Goal: Task Accomplishment & Management: Complete application form

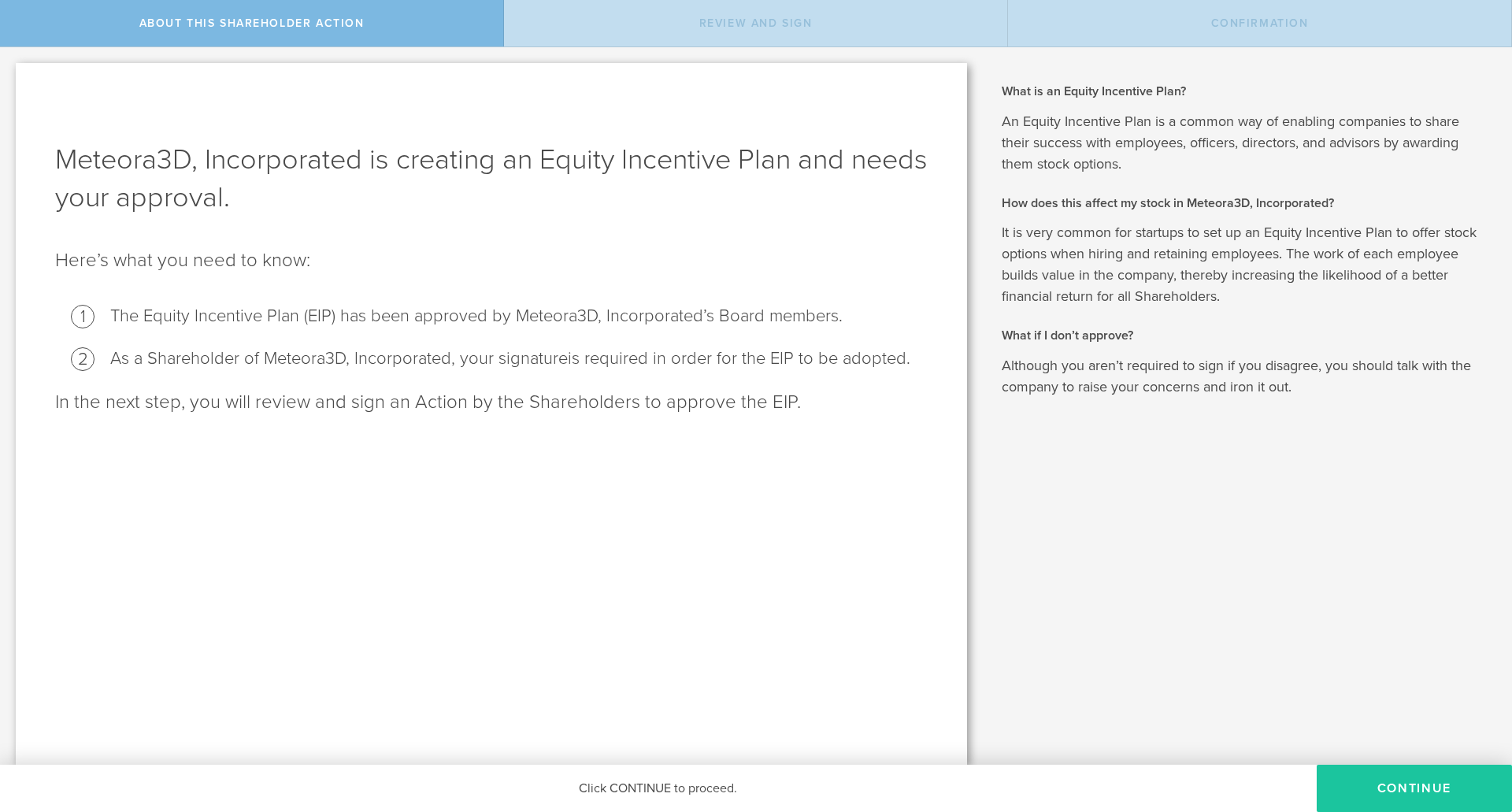
click at [1369, 779] on button "Continue" at bounding box center [1414, 788] width 195 height 47
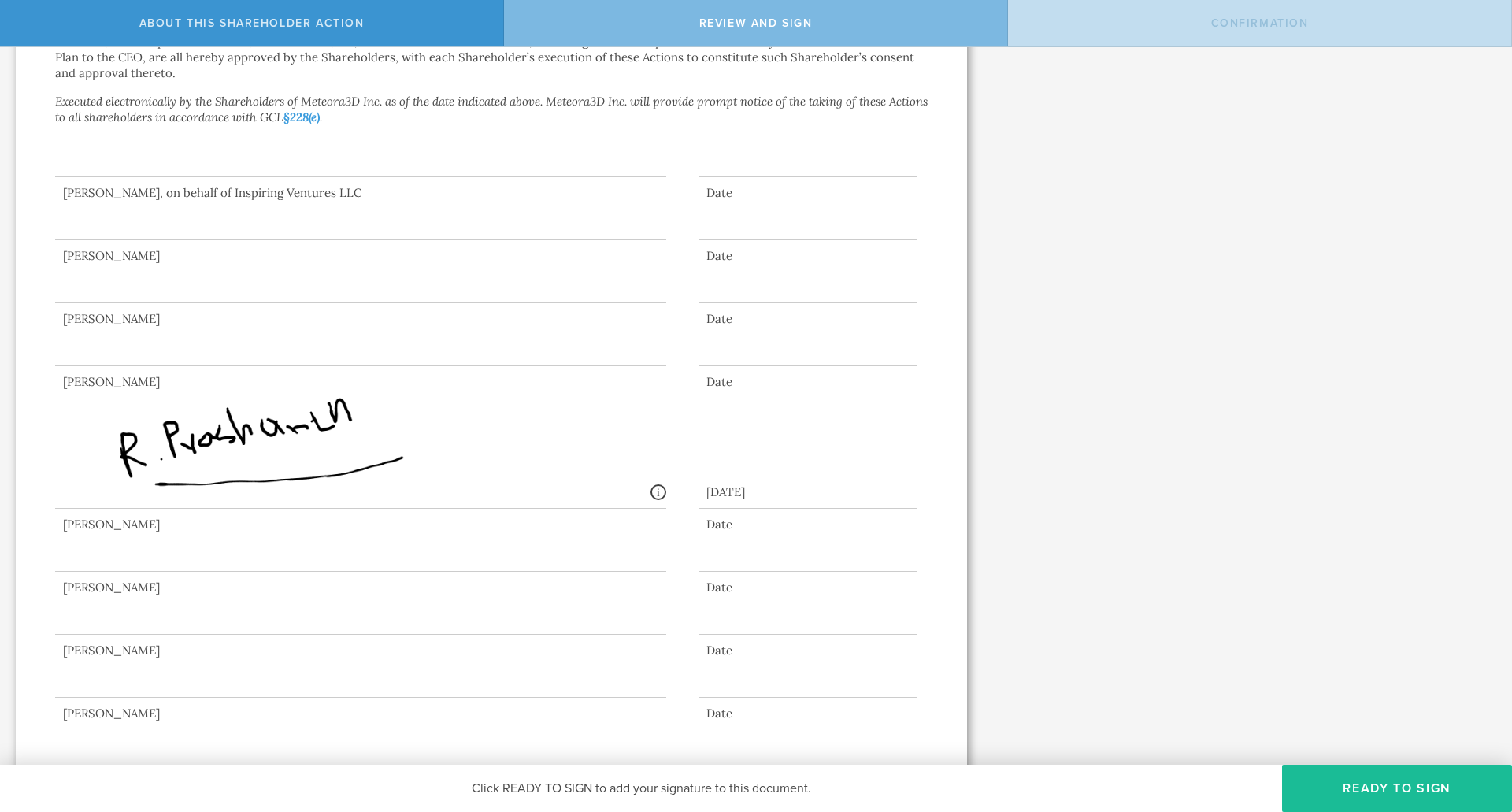
scroll to position [518, 0]
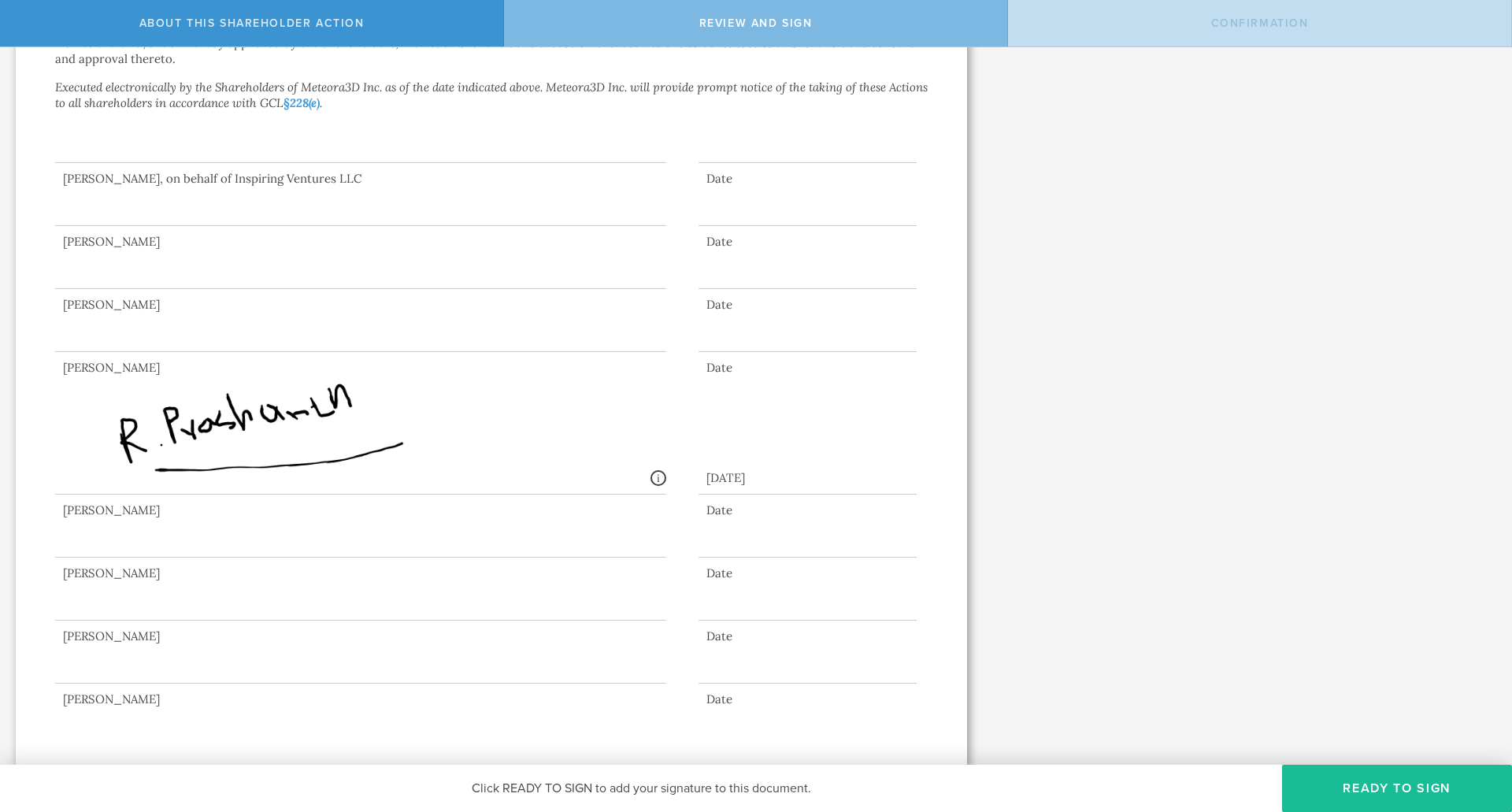
click at [147, 596] on div at bounding box center [361, 590] width 611 height 63
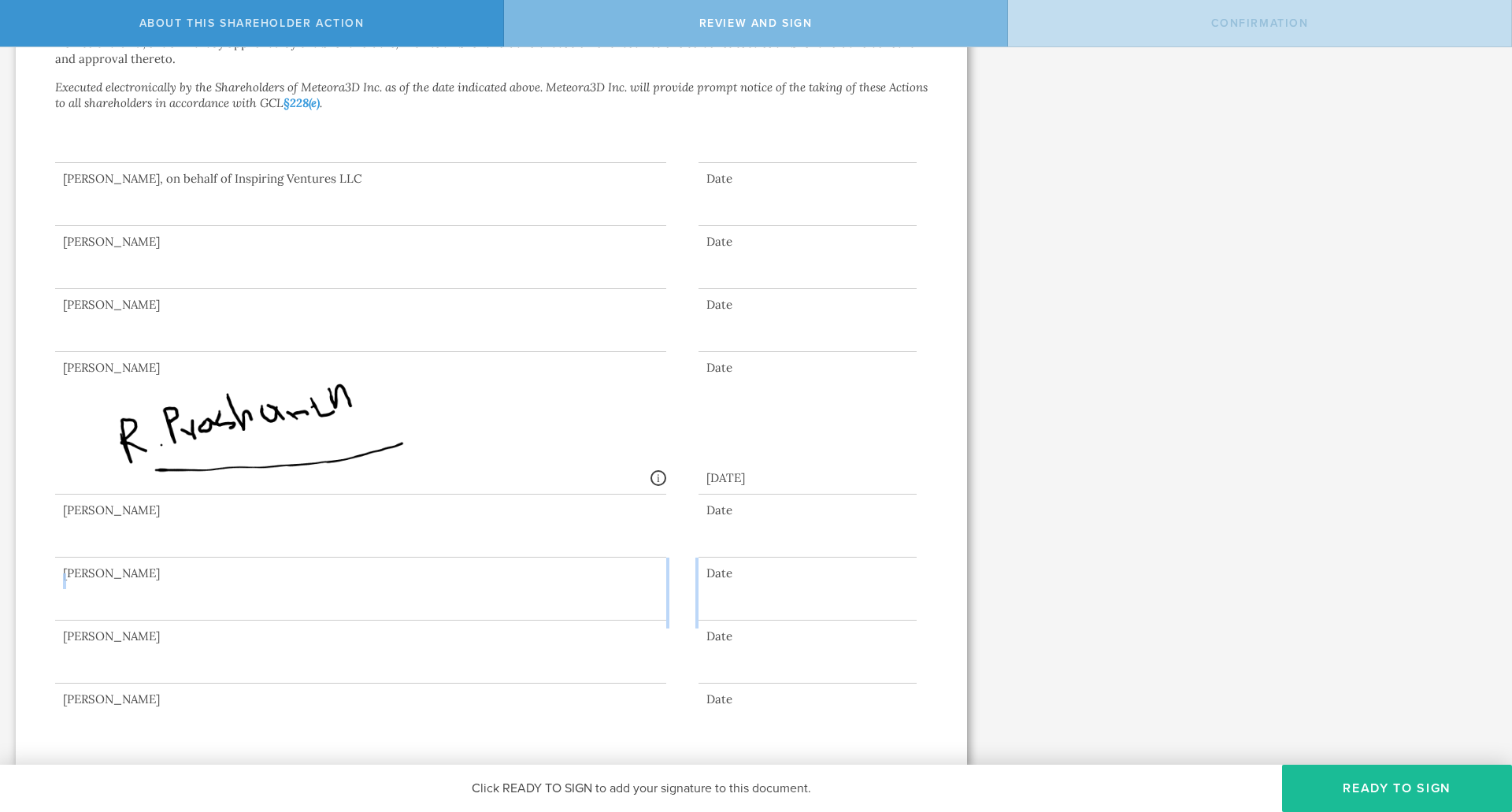
click at [147, 596] on div at bounding box center [361, 590] width 611 height 63
click at [1332, 795] on button "Ready to Sign" at bounding box center [1397, 788] width 230 height 47
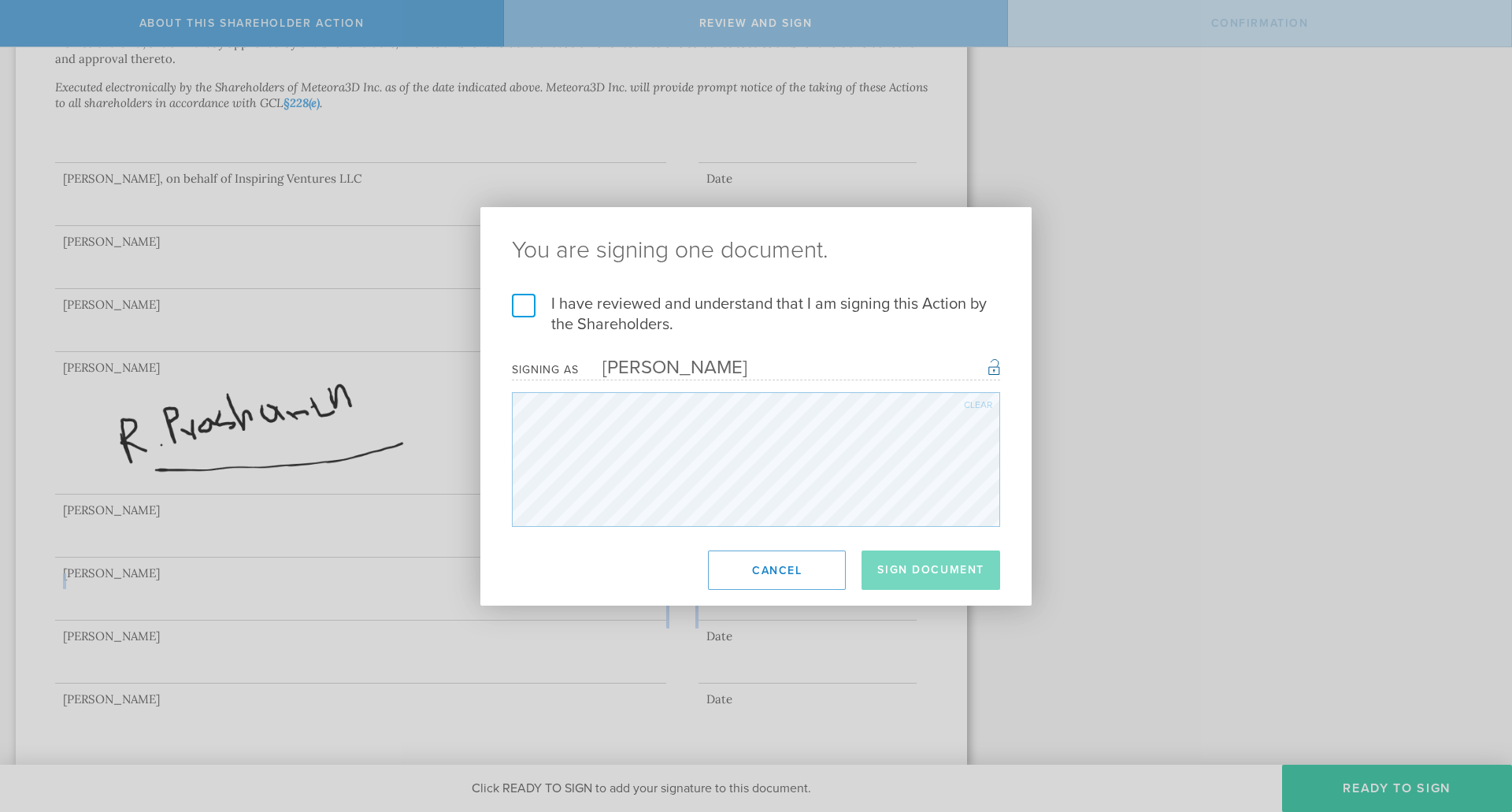
click at [511, 303] on div "I have reviewed and understand that I am signing this Action by the Shareholder…" at bounding box center [755, 410] width 551 height 233
drag, startPoint x: 525, startPoint y: 301, endPoint x: 526, endPoint y: 316, distance: 15.0
click at [525, 303] on label "I have reviewed and understand that I am signing this Action by the Shareholder…" at bounding box center [756, 314] width 489 height 41
click at [0, 0] on input "I have reviewed and understand that I am signing this Action by the Shareholder…" at bounding box center [0, 0] width 0 height 0
click at [918, 573] on button "Sign Document" at bounding box center [930, 570] width 139 height 39
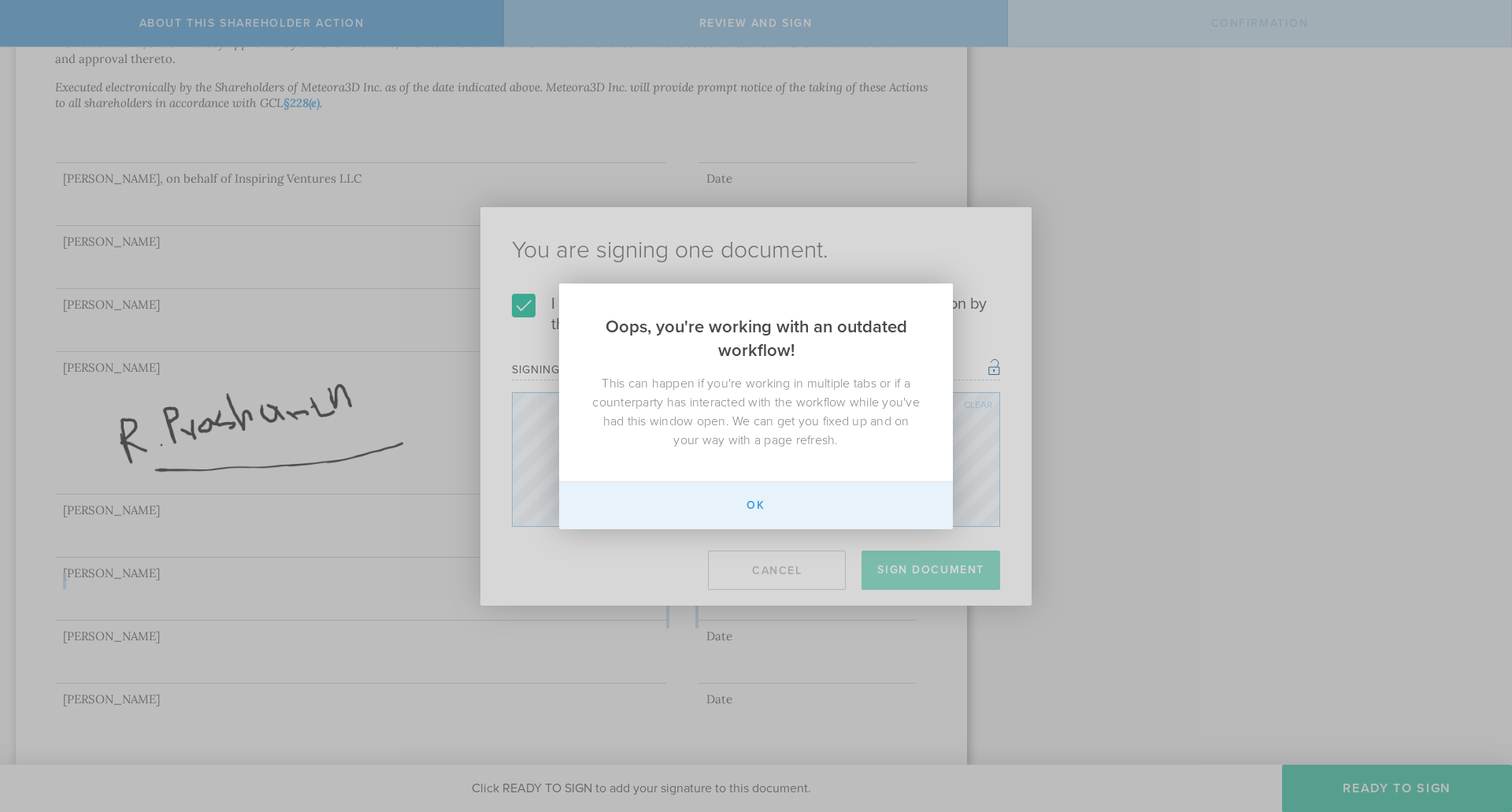
click at [758, 499] on button "Ok" at bounding box center [756, 505] width 394 height 47
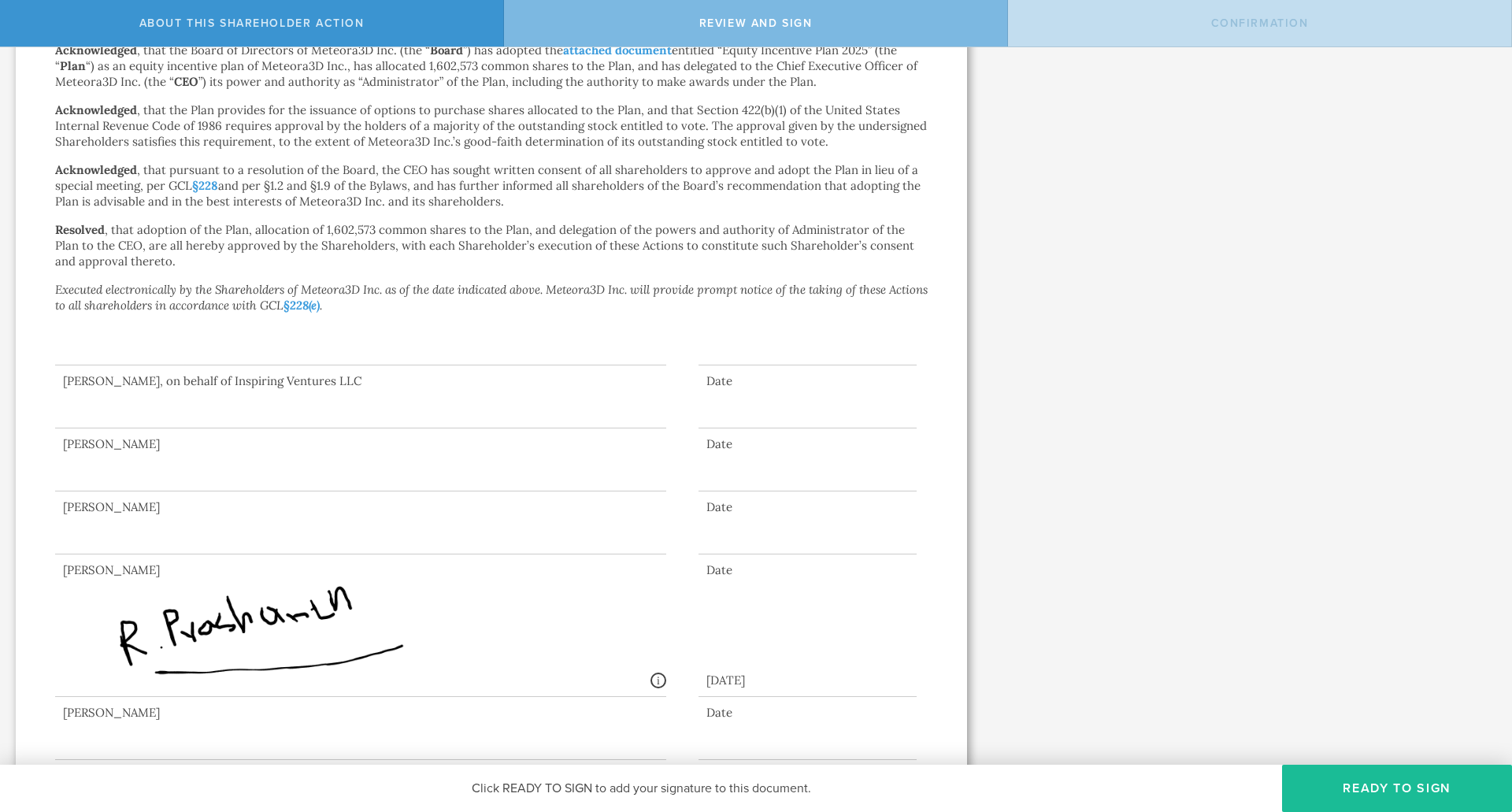
scroll to position [518, 0]
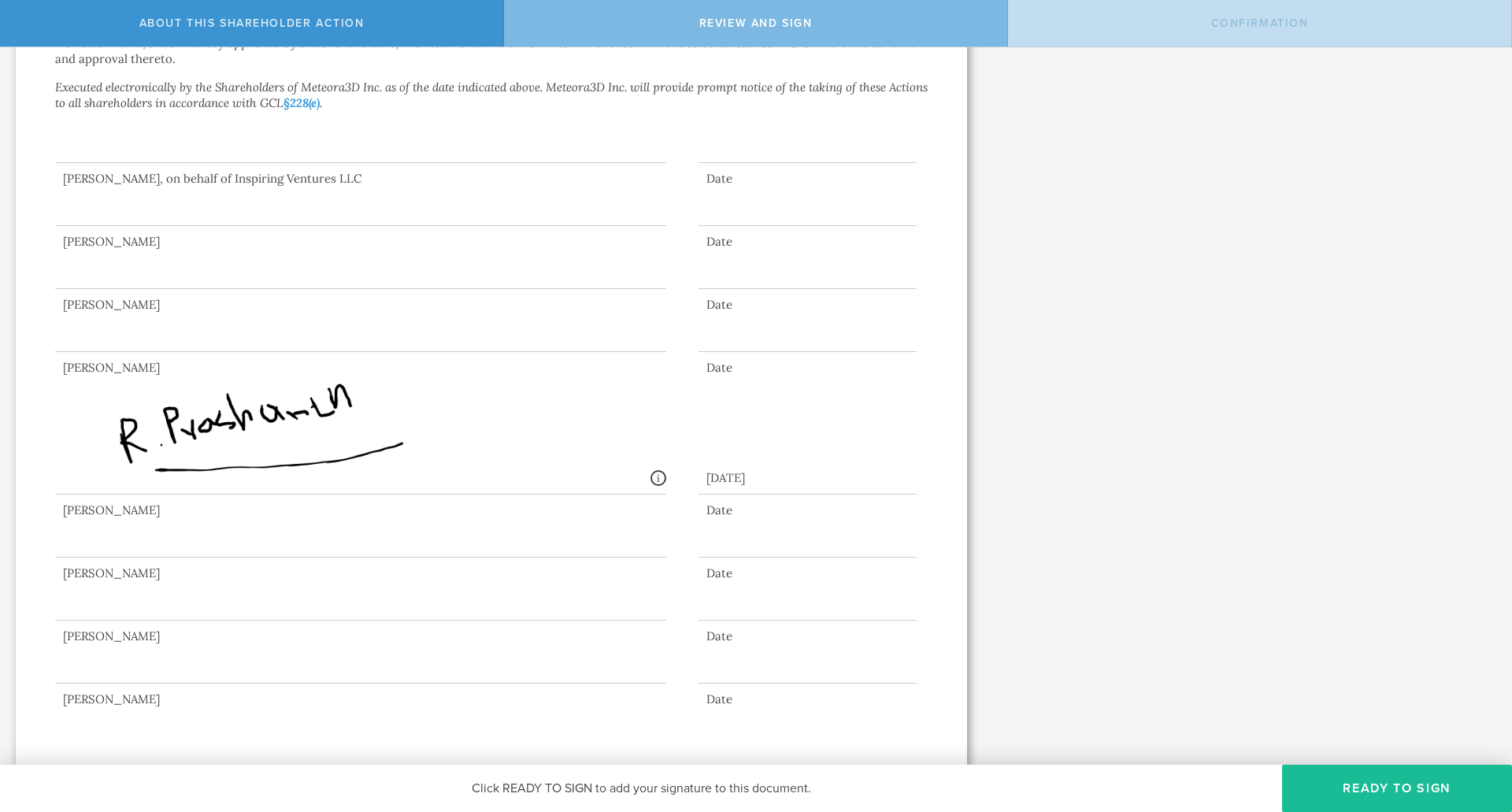
click at [152, 584] on div at bounding box center [361, 590] width 611 height 63
click at [1409, 784] on button "Ready to Sign" at bounding box center [1397, 788] width 230 height 47
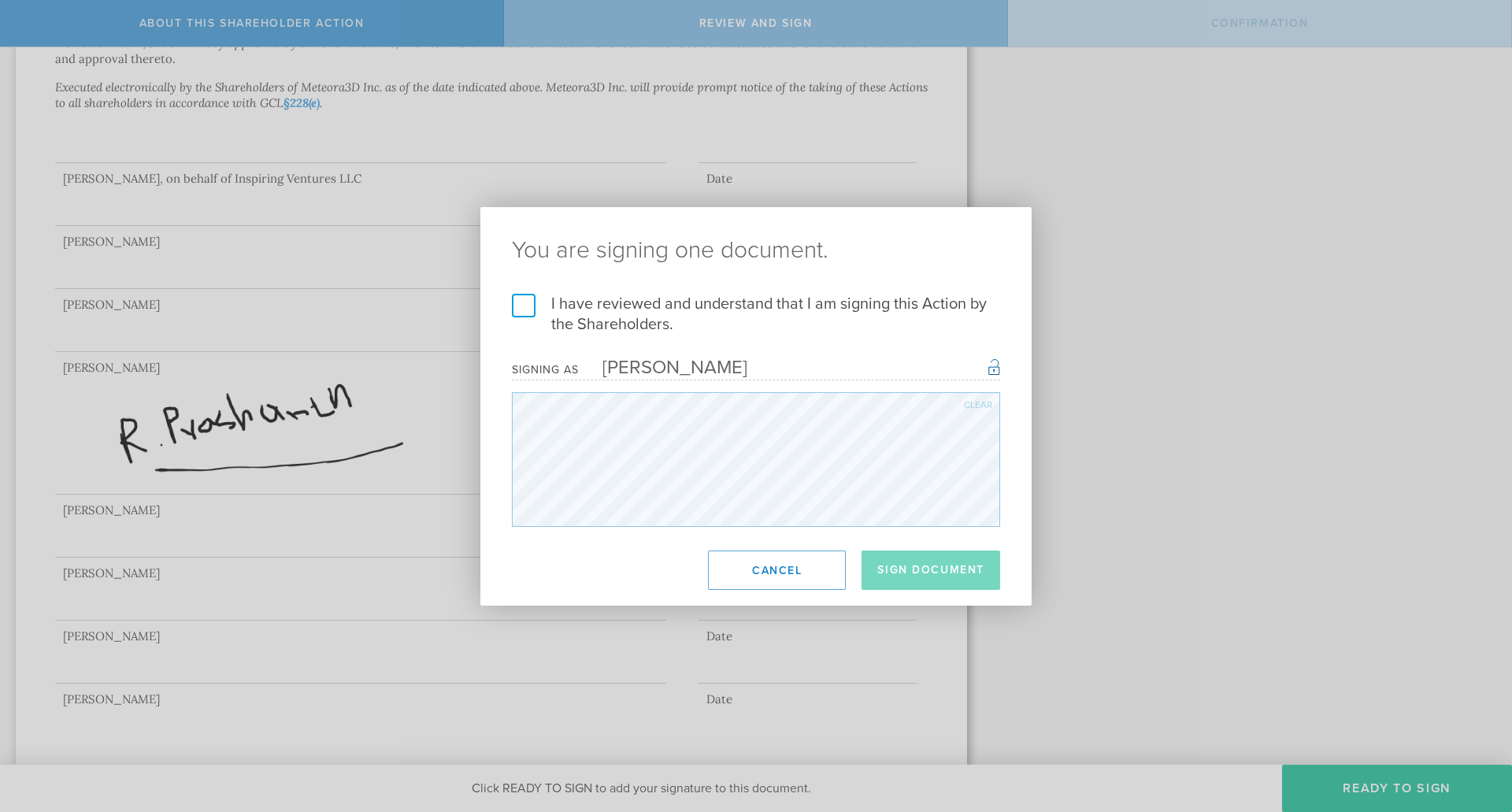
click at [522, 310] on label "I have reviewed and understand that I am signing this Action by the Shareholder…" at bounding box center [756, 314] width 489 height 41
click at [0, 0] on input "I have reviewed and understand that I am signing this Action by the Shareholder…" at bounding box center [0, 0] width 0 height 0
click at [936, 562] on button "Sign Document" at bounding box center [930, 570] width 139 height 39
